Goal: Transaction & Acquisition: Purchase product/service

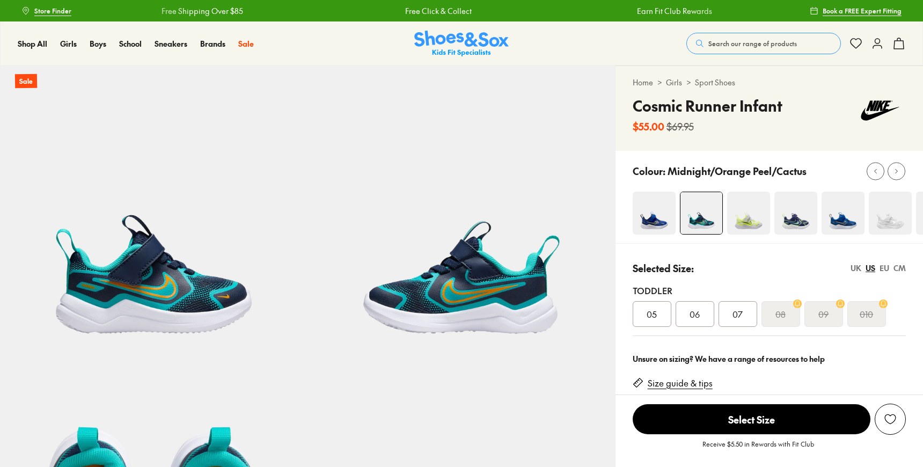
select select "*"
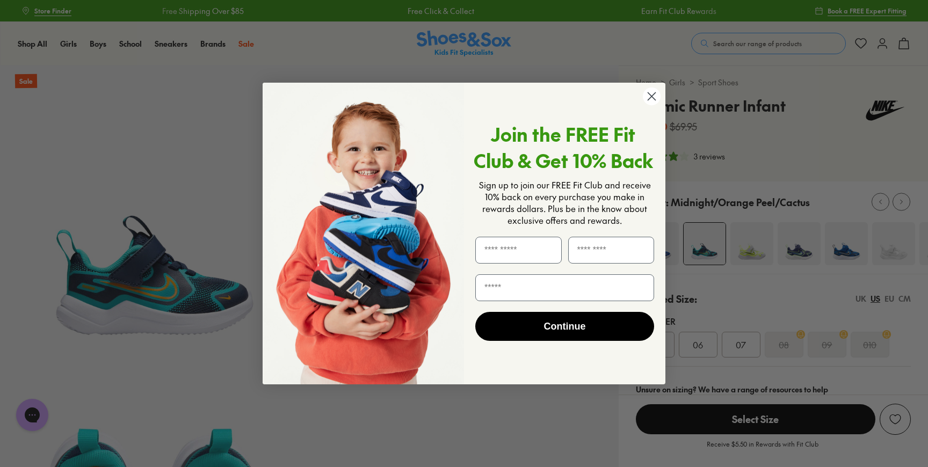
click at [650, 93] on circle "Close dialog" at bounding box center [652, 96] width 18 height 18
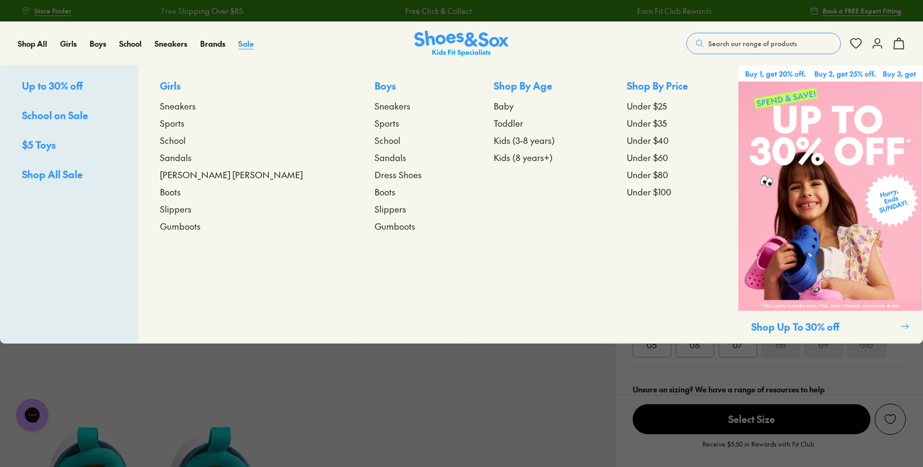
click at [239, 42] on span "Sale" at bounding box center [246, 43] width 16 height 11
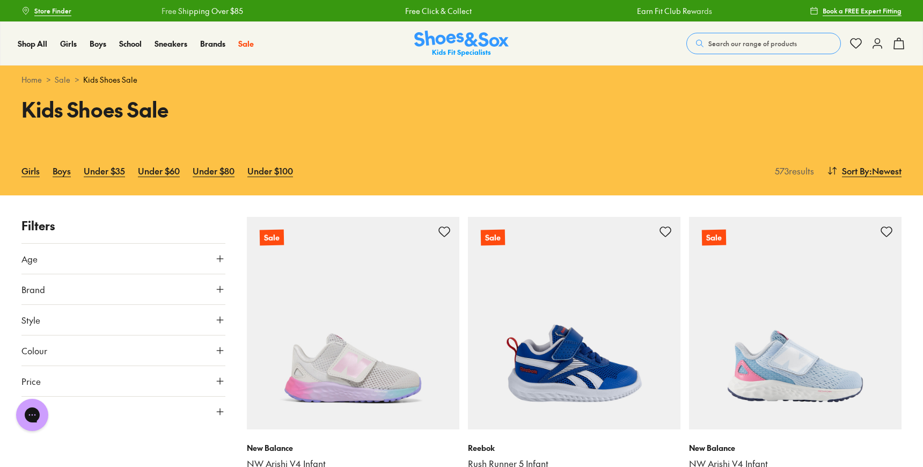
click at [178, 267] on button "Age" at bounding box center [123, 259] width 204 height 30
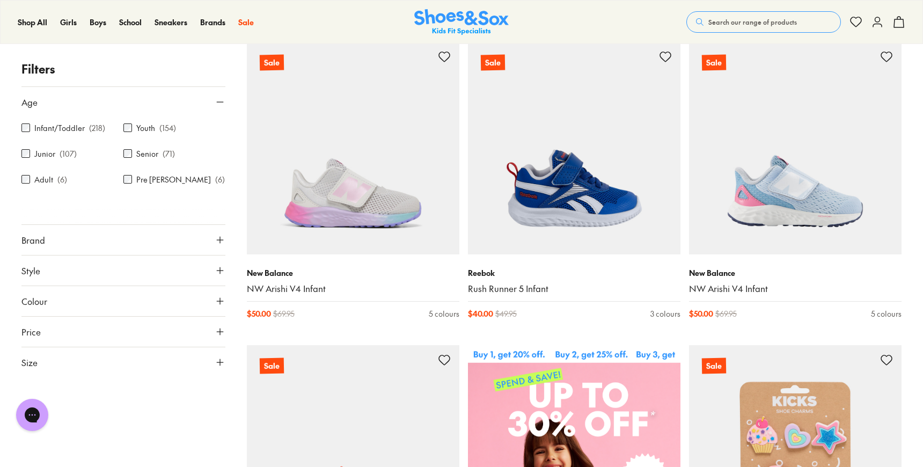
scroll to position [178, 0]
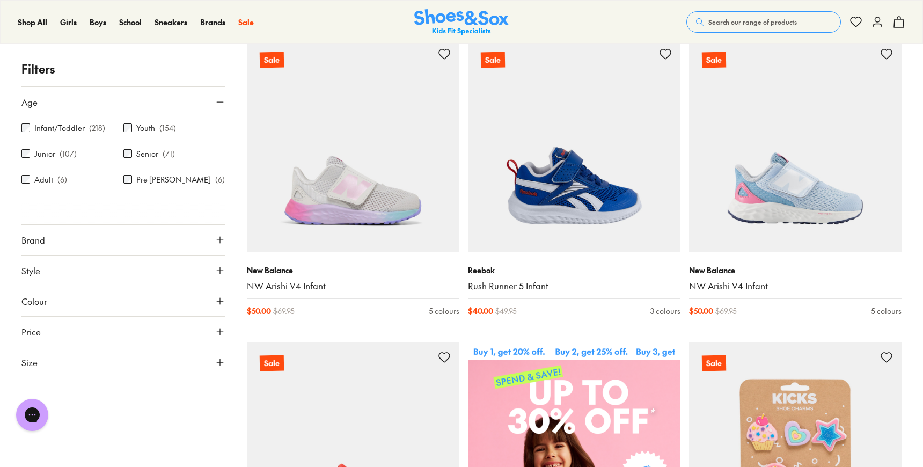
click at [180, 361] on button "Size" at bounding box center [123, 362] width 204 height 30
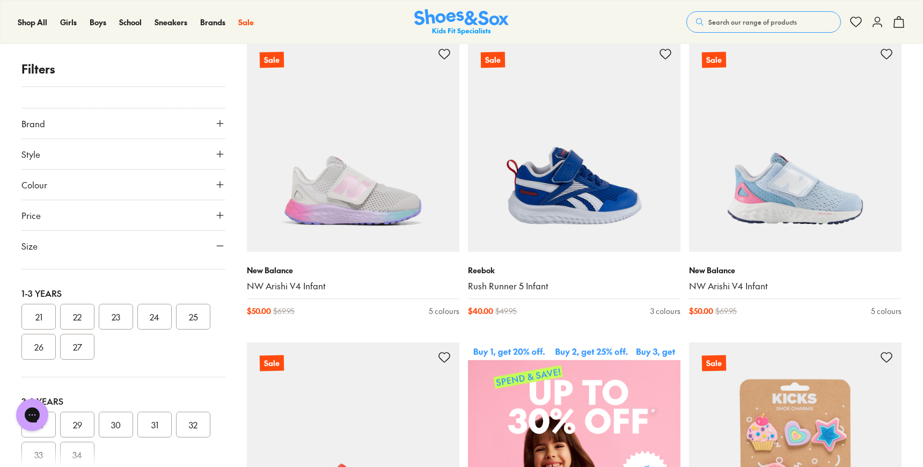
scroll to position [0, 0]
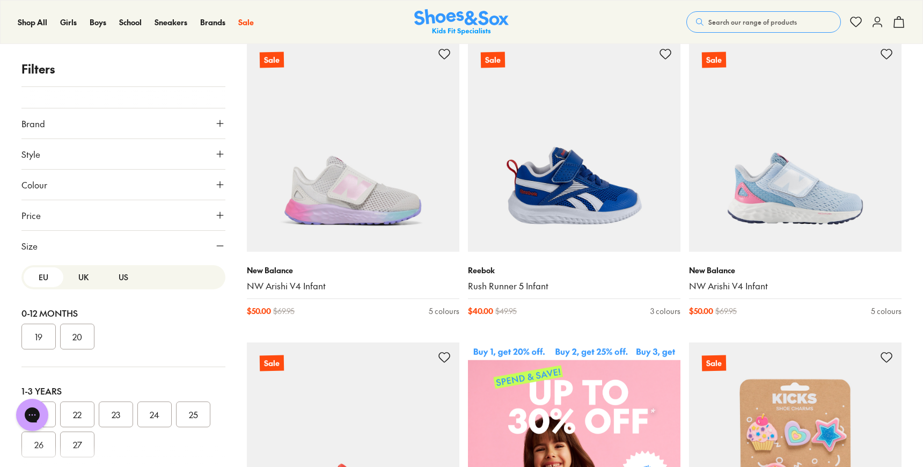
click at [120, 287] on div "EU [GEOGRAPHIC_DATA] [GEOGRAPHIC_DATA]" at bounding box center [123, 277] width 204 height 24
click at [119, 279] on button "US" at bounding box center [124, 277] width 40 height 20
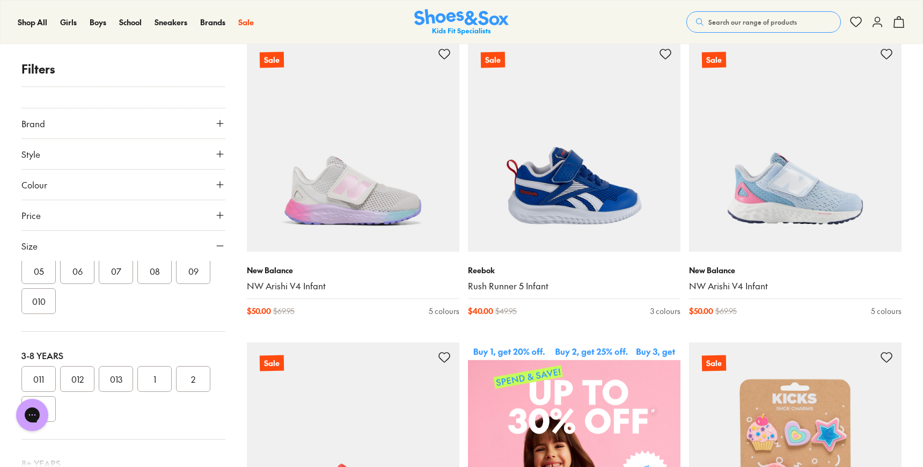
scroll to position [149, 0]
click at [89, 373] on button "012" at bounding box center [77, 374] width 34 height 26
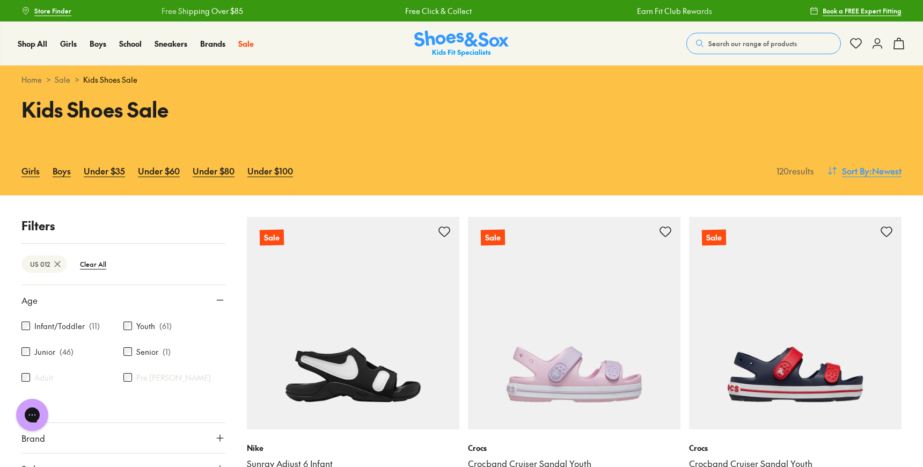
click at [888, 172] on span ": Newest" at bounding box center [886, 170] width 32 height 13
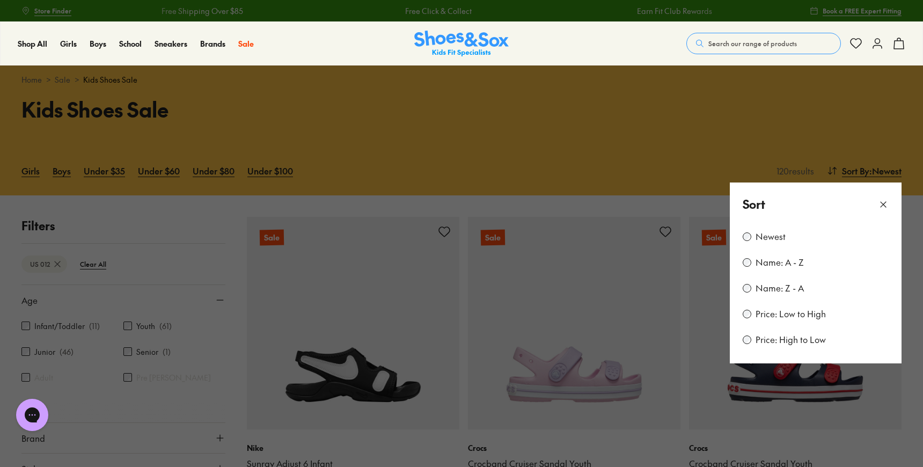
click at [800, 316] on label "Price: Low to High" at bounding box center [791, 314] width 70 height 12
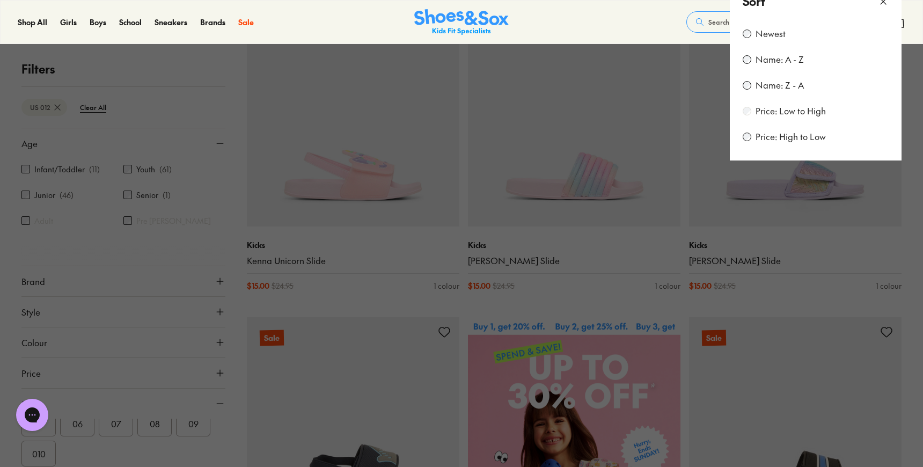
scroll to position [213, 0]
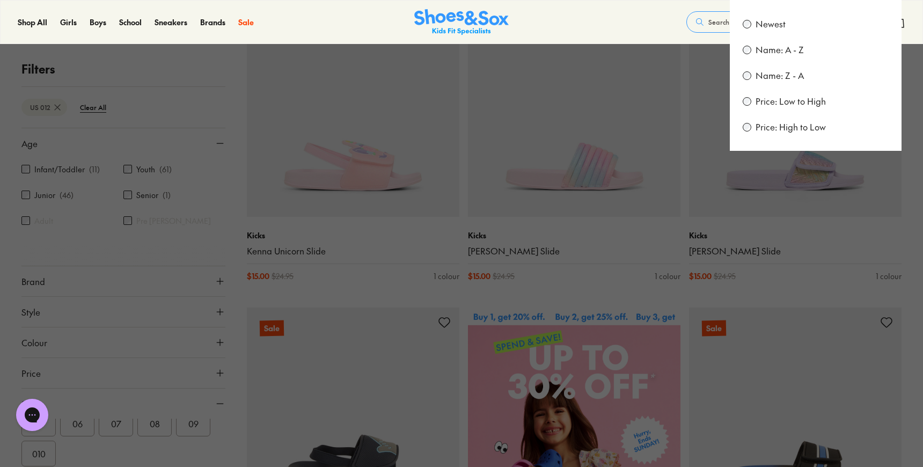
click at [621, 98] on button at bounding box center [461, 233] width 923 height 467
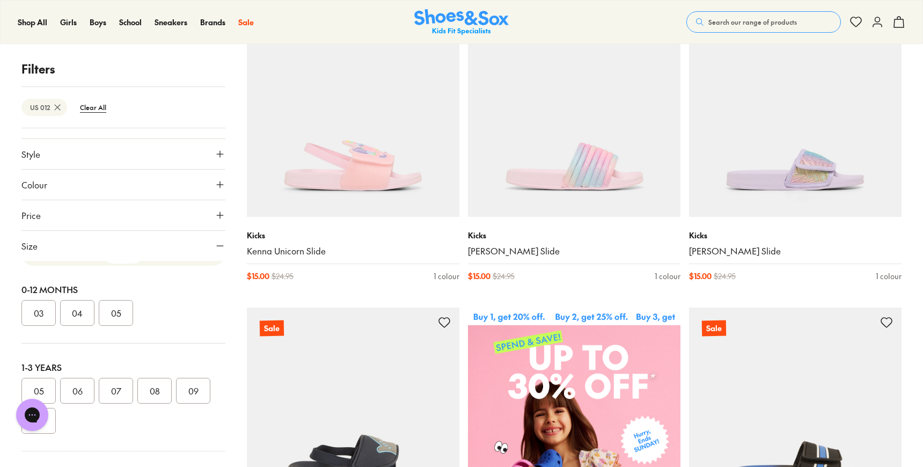
scroll to position [0, 0]
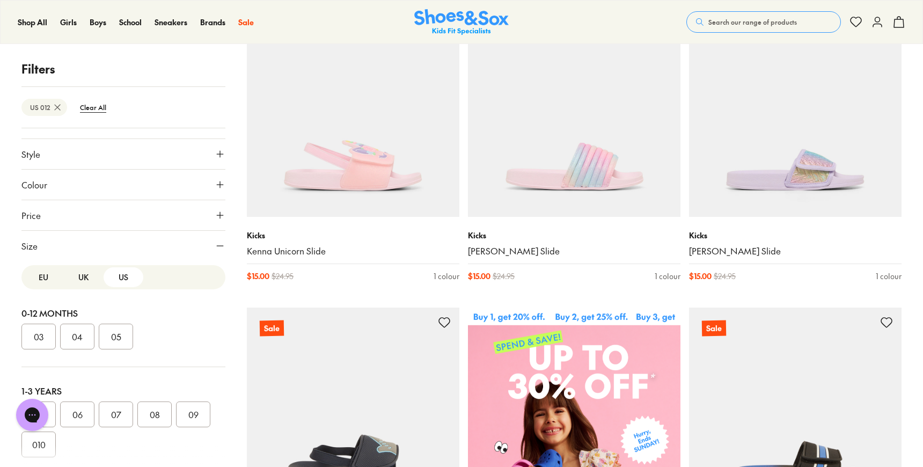
click at [169, 156] on button "Style" at bounding box center [123, 154] width 204 height 30
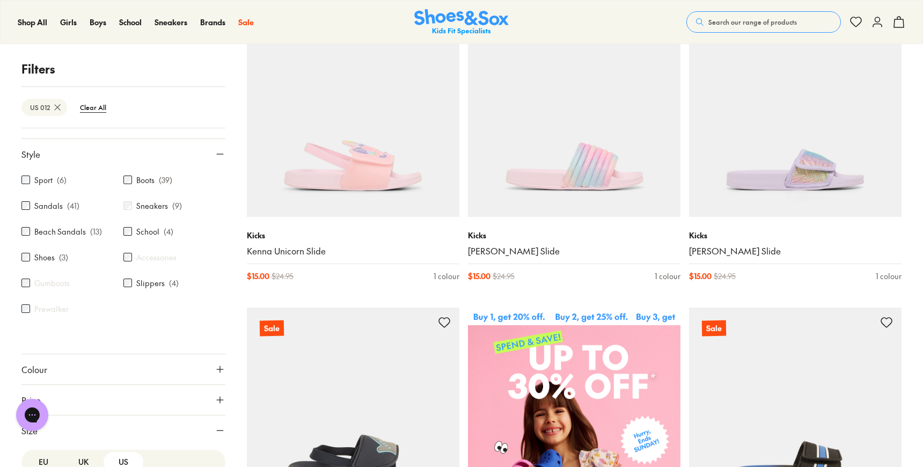
scroll to position [65, 0]
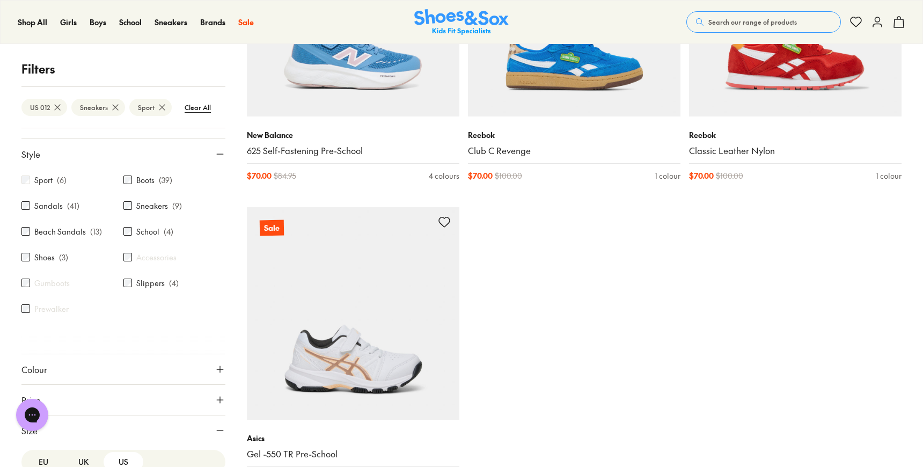
scroll to position [1529, 0]
